Goal: Check status: Check status

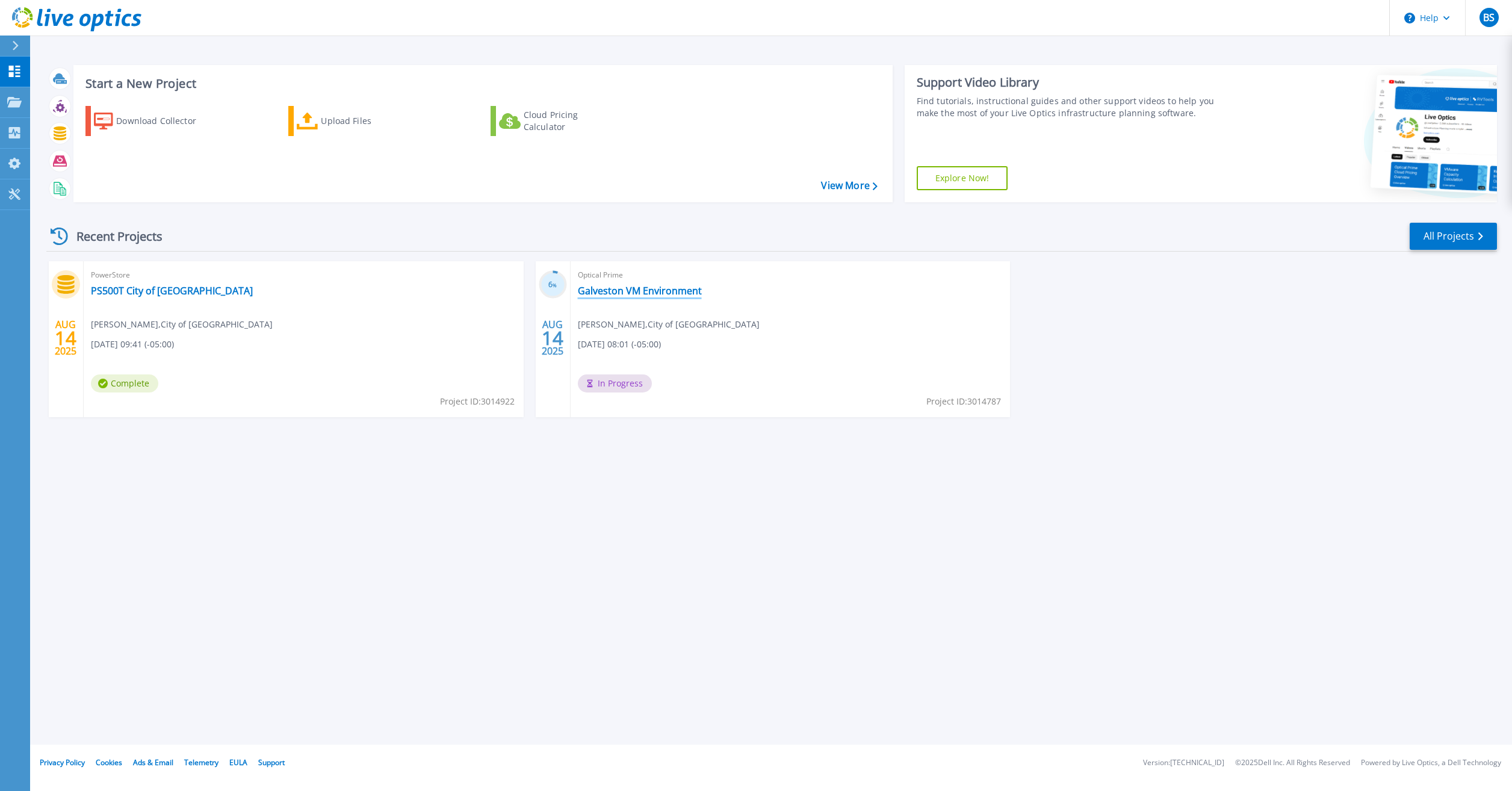
click at [643, 287] on link "Galveston VM Environment" at bounding box center [639, 290] width 124 height 12
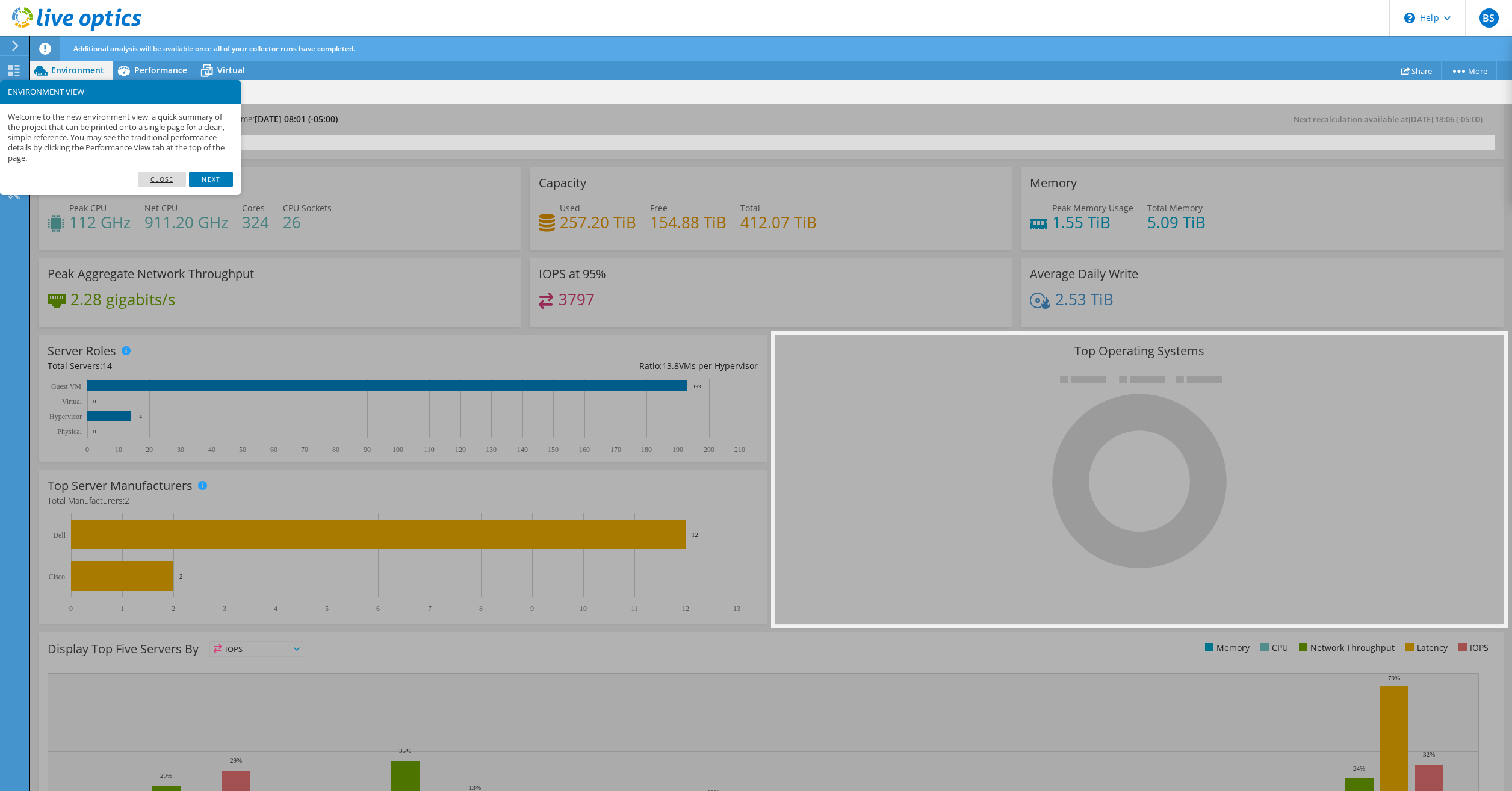
click at [163, 178] on link "Close" at bounding box center [162, 179] width 49 height 16
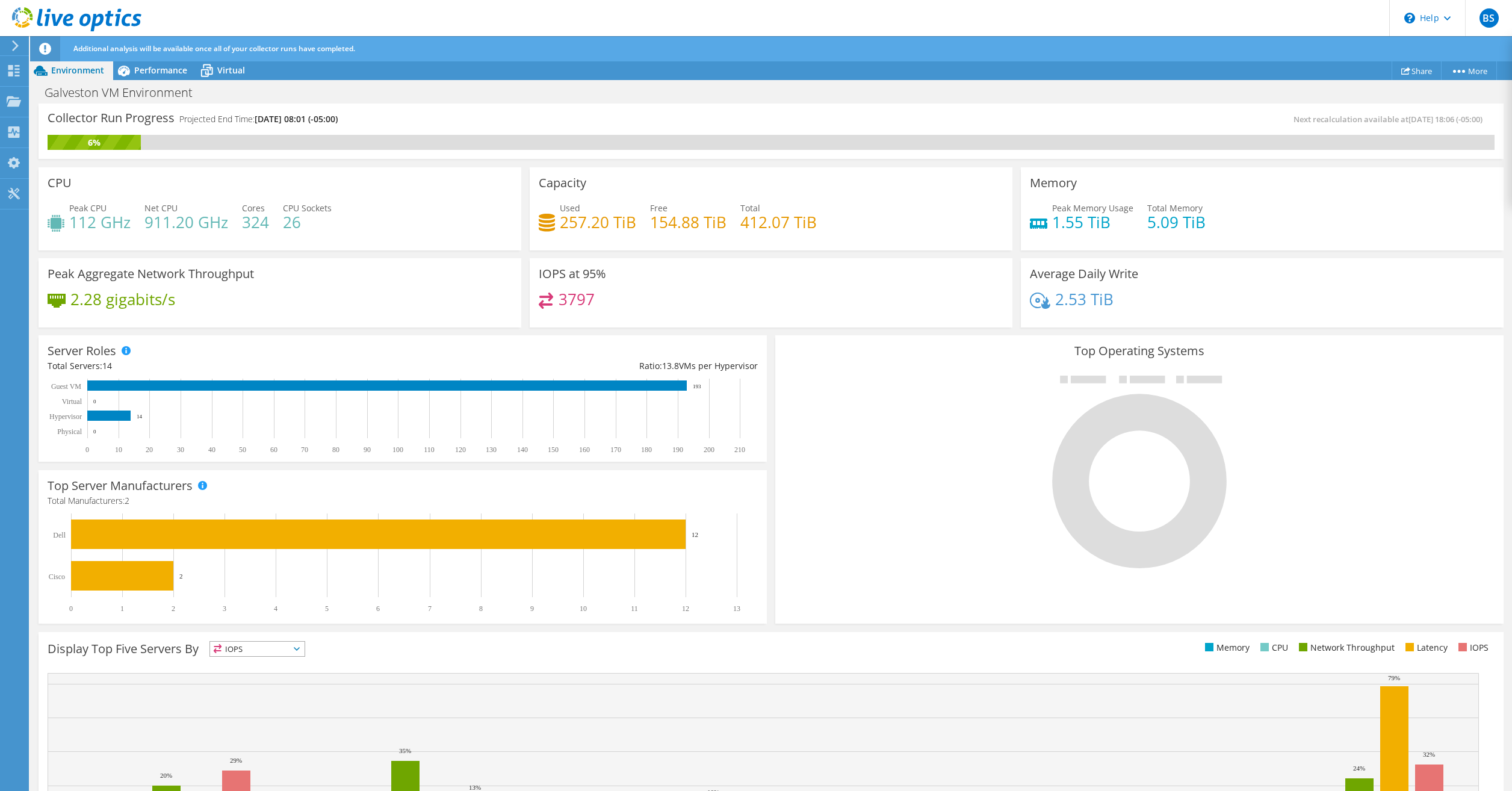
scroll to position [151, 0]
